Goal: Task Accomplishment & Management: Manage account settings

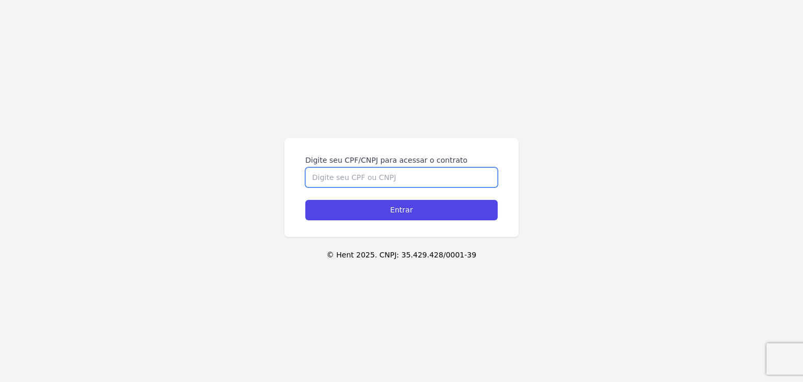
click at [405, 175] on input "Digite seu CPF/CNPJ para acessar o contrato" at bounding box center [401, 177] width 192 height 20
paste input "494.195.398-30"
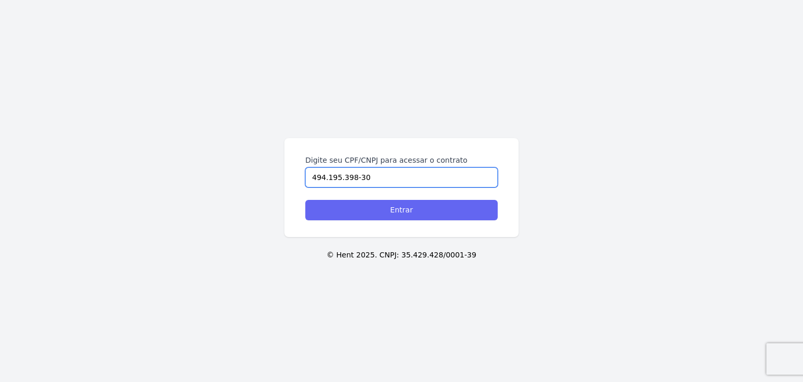
type input "494.195.398-30"
click at [423, 208] on input "Entrar" at bounding box center [401, 210] width 192 height 20
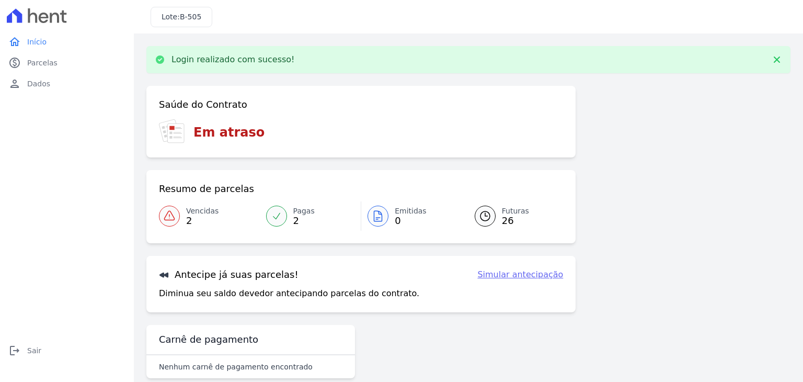
click at [185, 216] on link "Vencidas 2" at bounding box center [209, 215] width 101 height 29
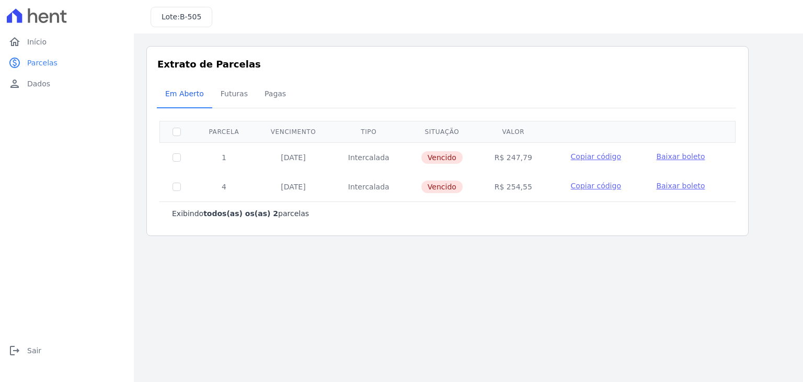
click at [678, 154] on span "Baixar boleto" at bounding box center [680, 156] width 49 height 8
click at [673, 185] on span "Baixar boleto" at bounding box center [680, 185] width 49 height 8
click at [26, 351] on link "logout Sair" at bounding box center [66, 350] width 125 height 21
